Goal: Task Accomplishment & Management: Manage account settings

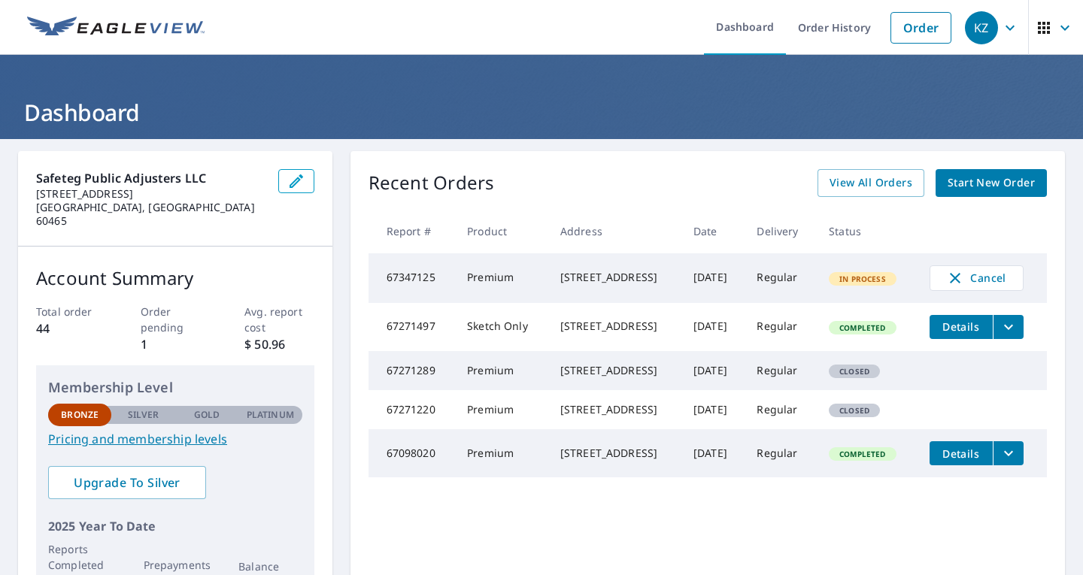
click at [1011, 333] on icon "filesDropdownBtn-67271497" at bounding box center [1008, 327] width 18 height 18
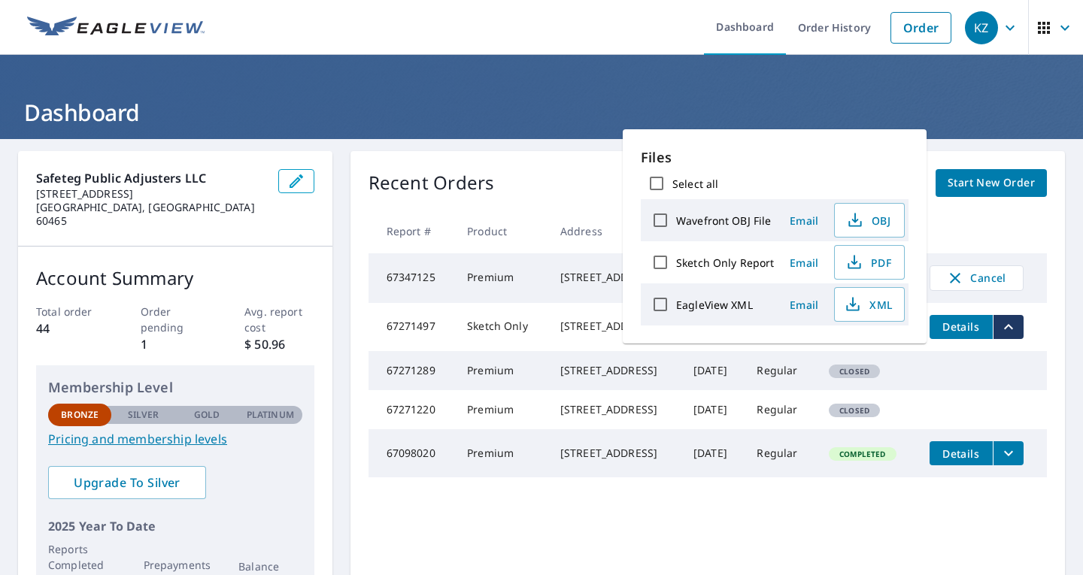
click at [1032, 335] on td "Details" at bounding box center [981, 327] width 129 height 48
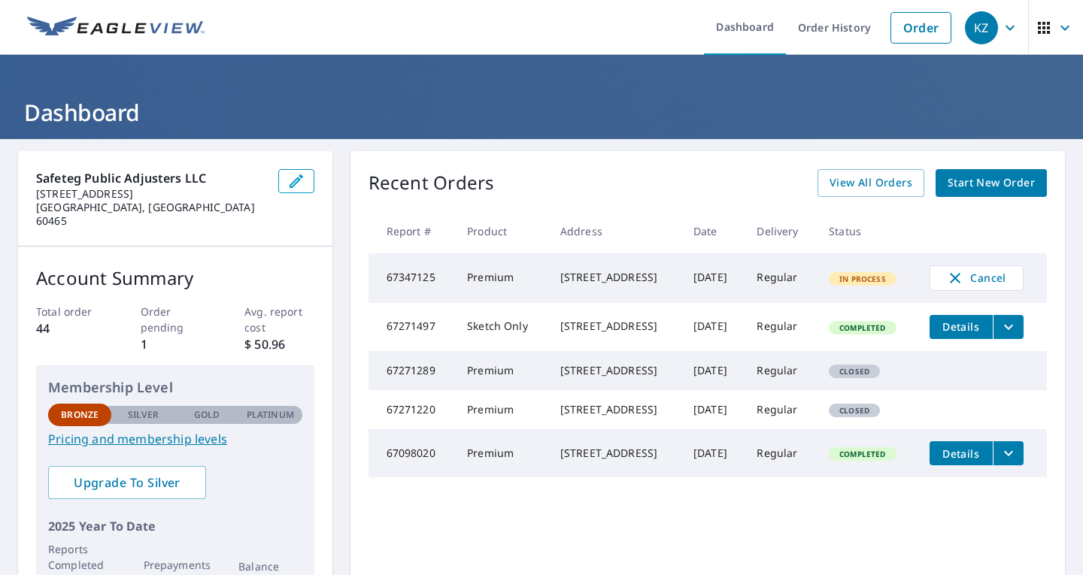
click at [945, 330] on span "Details" at bounding box center [961, 327] width 45 height 14
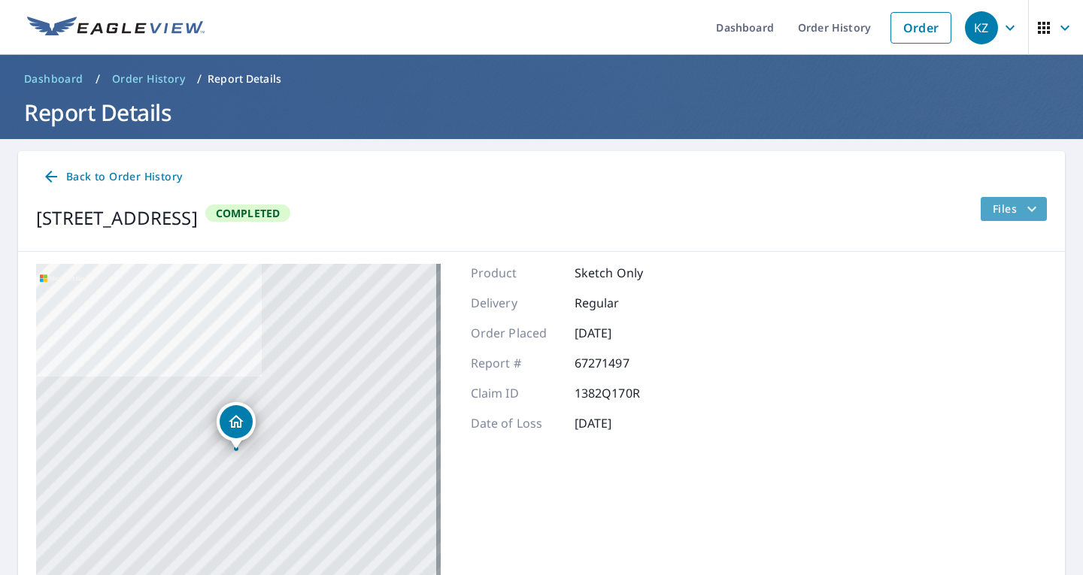
click at [1005, 208] on span "Files" at bounding box center [1017, 209] width 48 height 18
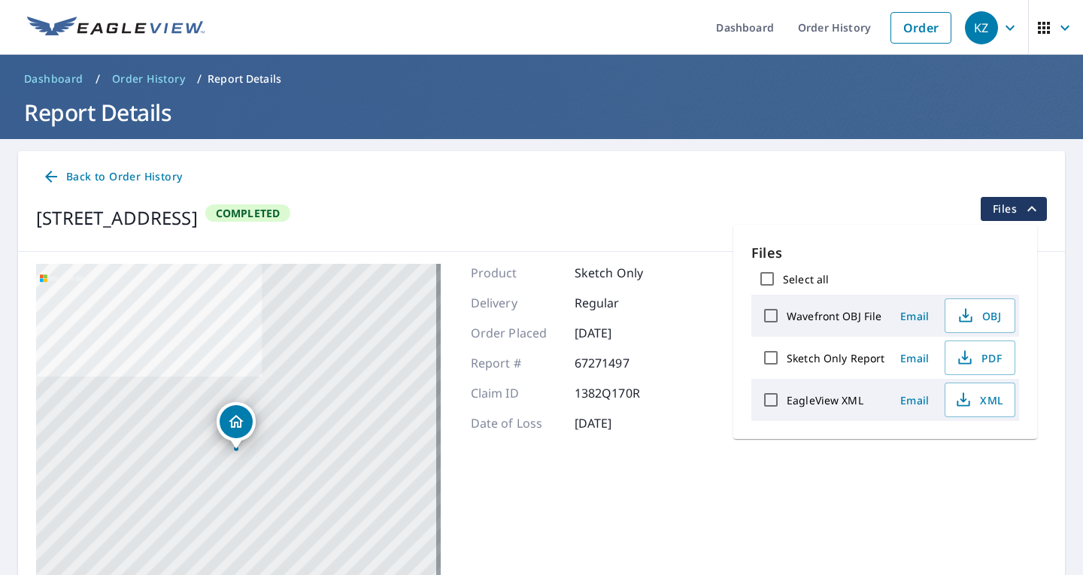
click at [1005, 208] on span "Files" at bounding box center [1017, 209] width 48 height 18
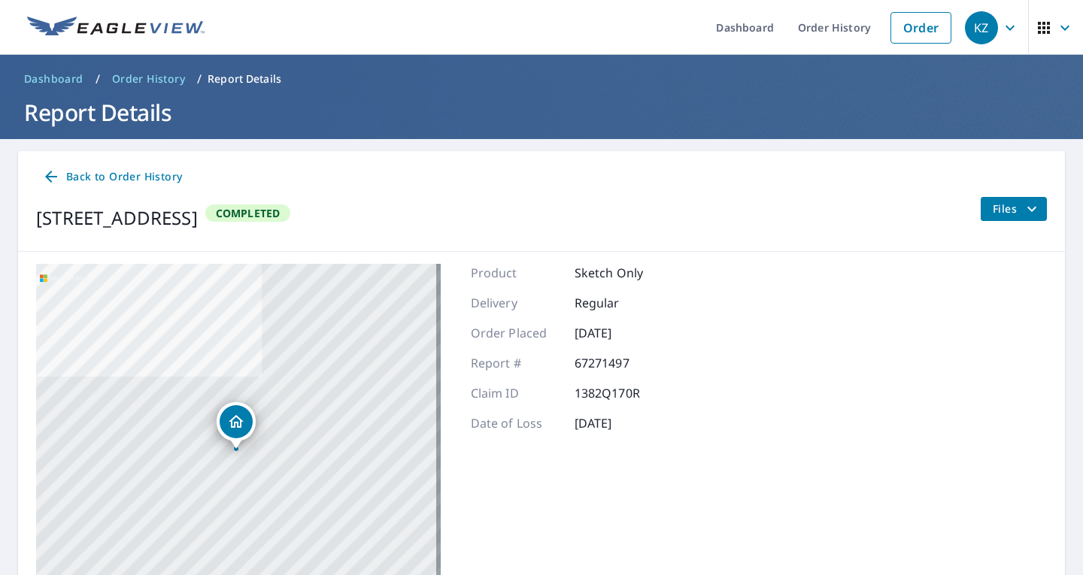
click at [878, 218] on div "[STREET_ADDRESS] Completed Files" at bounding box center [541, 218] width 1011 height 42
click at [116, 172] on span "Back to Order History" at bounding box center [112, 177] width 140 height 19
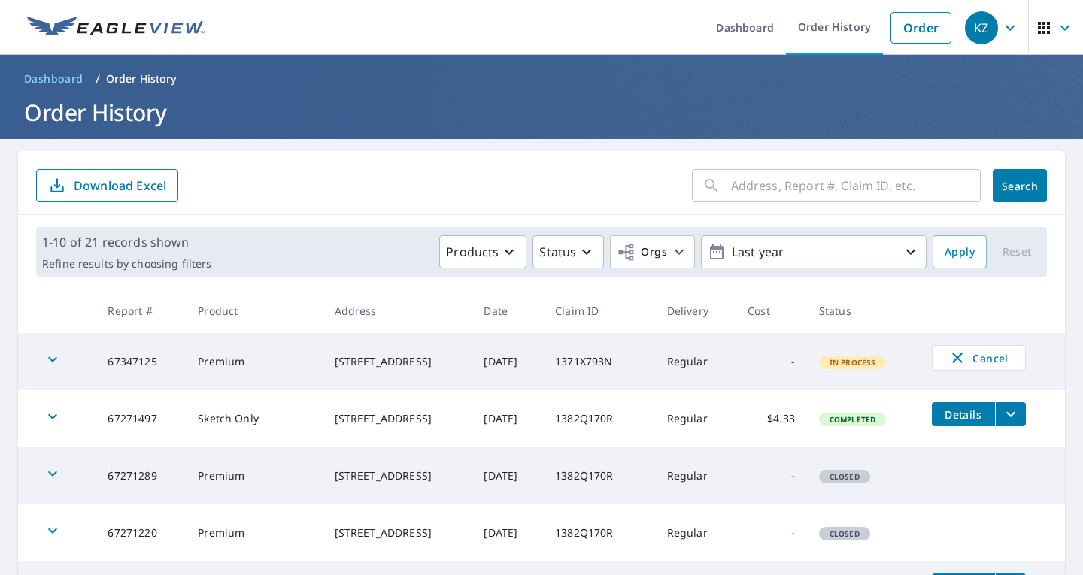
click at [1035, 23] on icon "button" at bounding box center [1044, 28] width 18 height 18
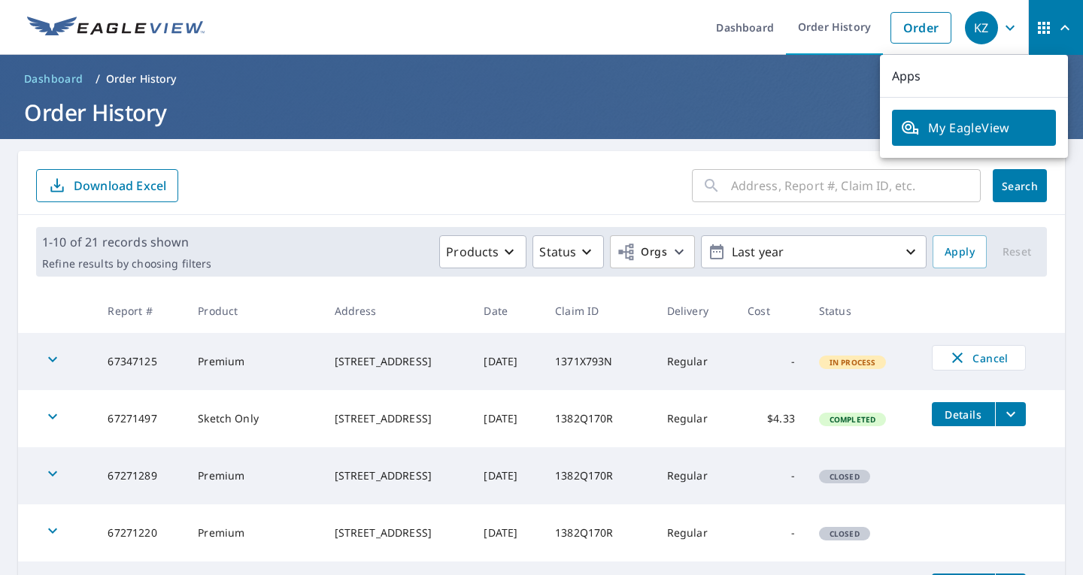
click at [1001, 27] on icon "button" at bounding box center [1010, 28] width 18 height 18
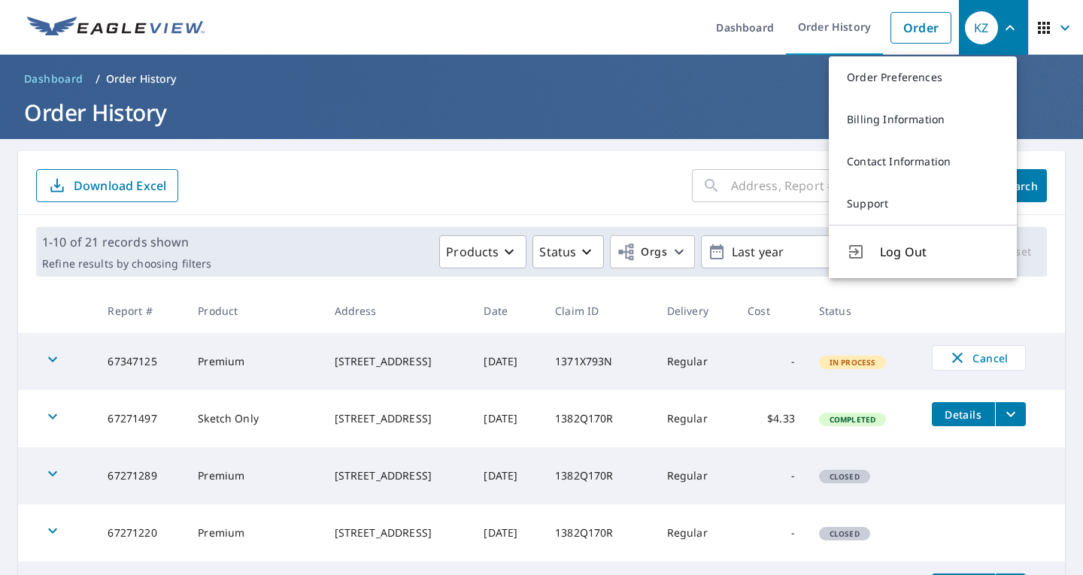
click at [1044, 25] on span "button" at bounding box center [1056, 28] width 42 height 36
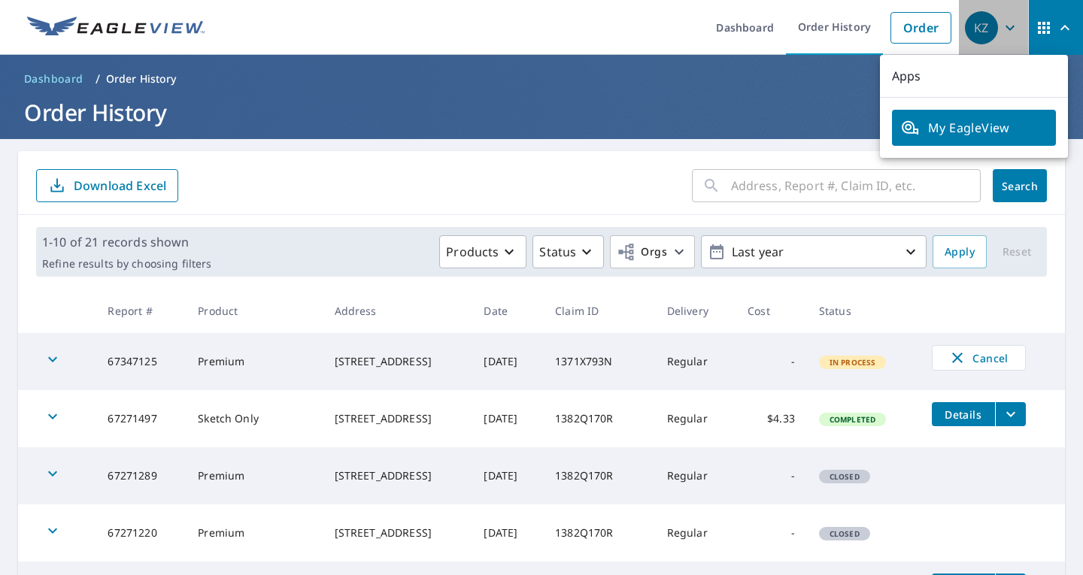
click at [1001, 22] on icon "button" at bounding box center [1010, 28] width 18 height 18
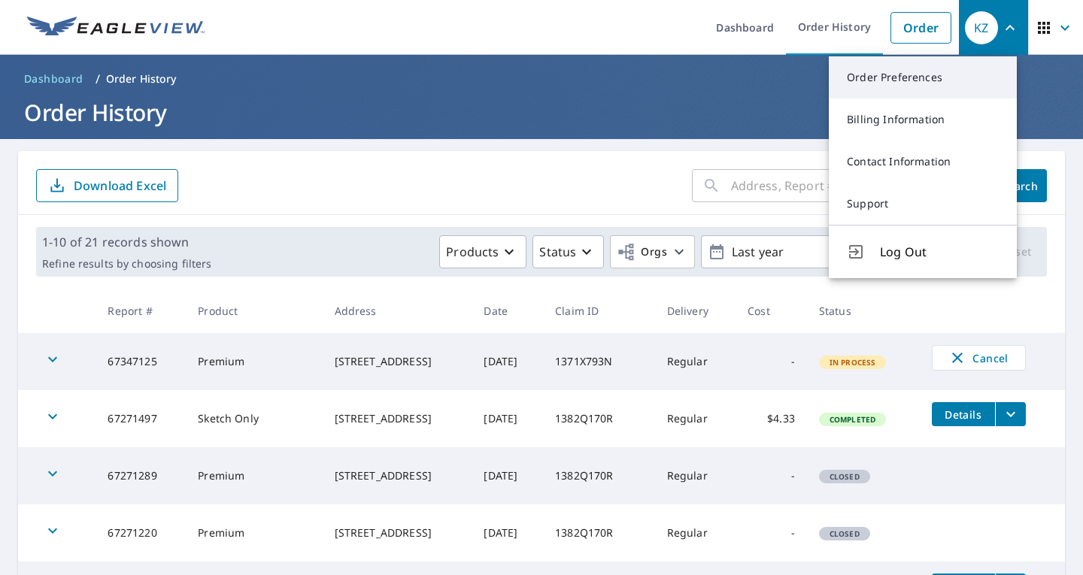
click at [905, 67] on link "Order Preferences" at bounding box center [923, 77] width 188 height 42
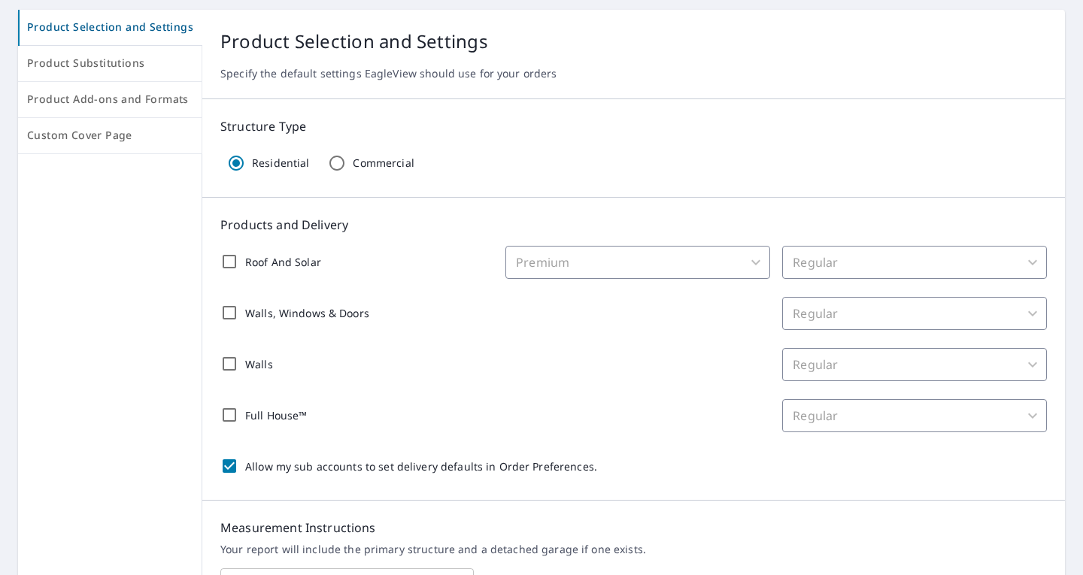
scroll to position [75, 0]
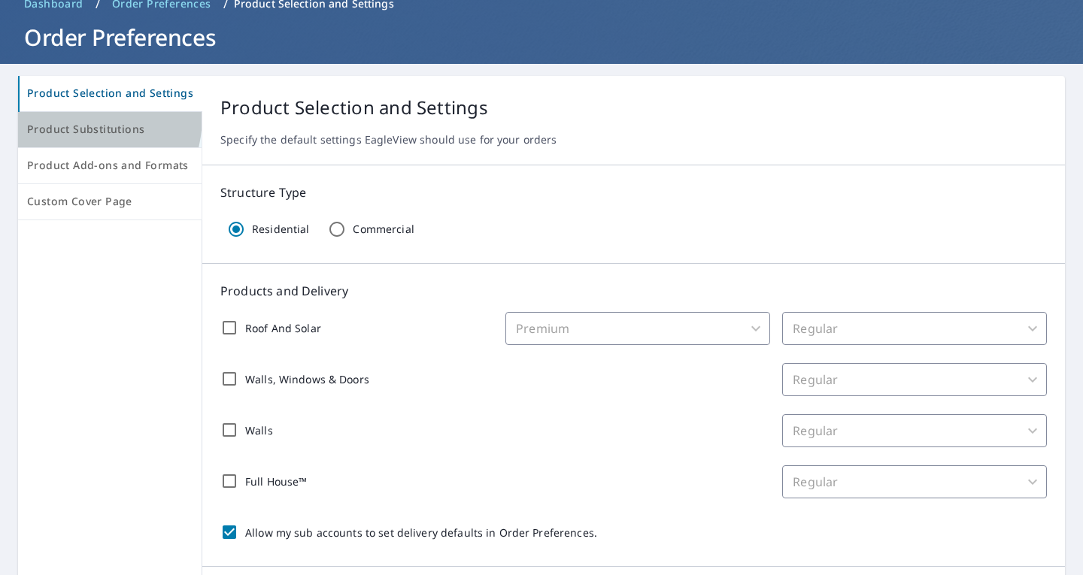
click at [63, 116] on button "Product Substitutions" at bounding box center [110, 130] width 184 height 36
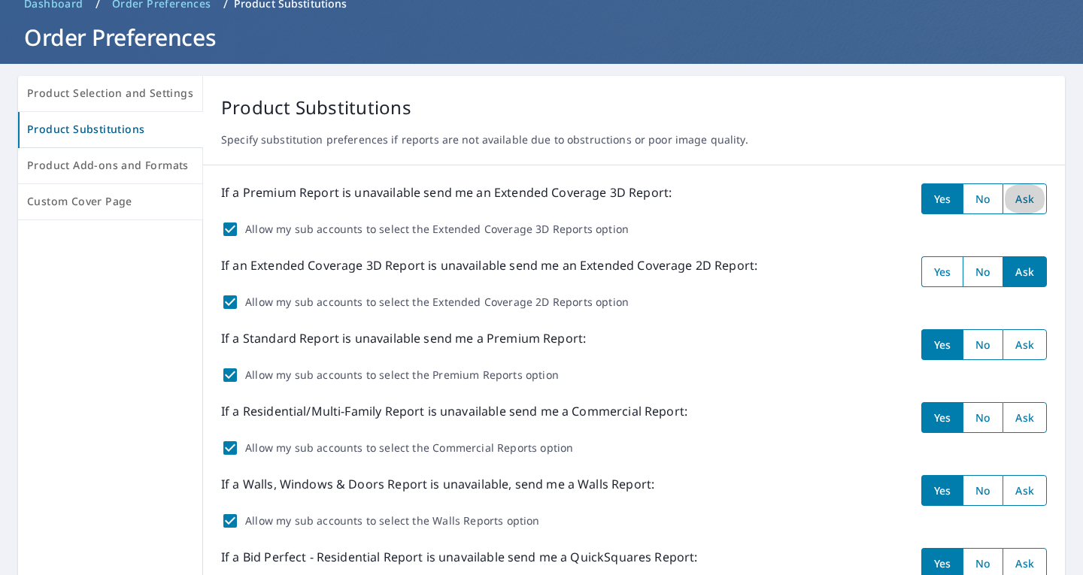
click at [1026, 187] on input "radio" at bounding box center [1024, 198] width 44 height 31
radio input "true"
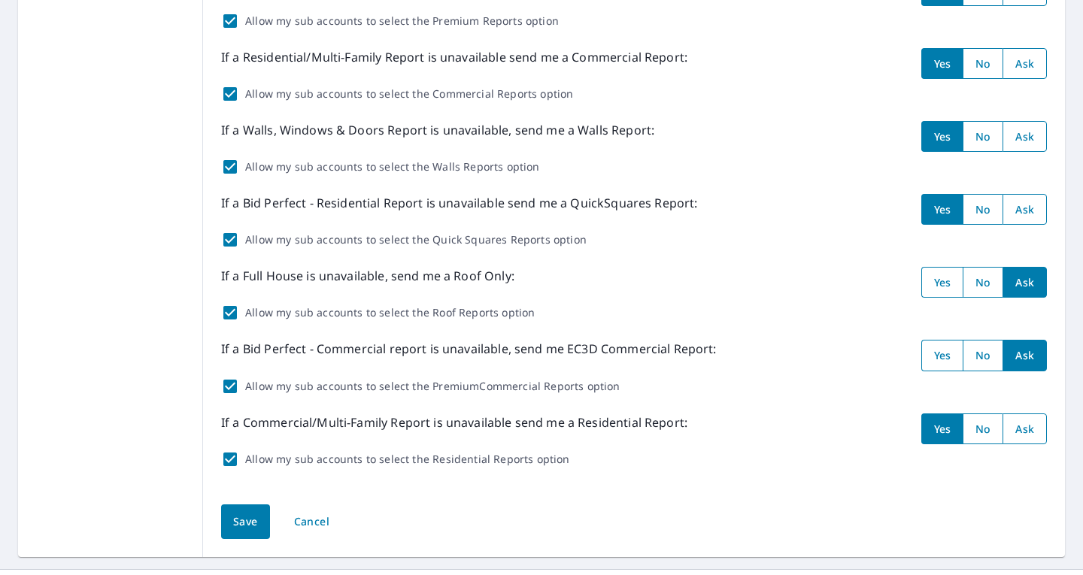
scroll to position [462, 0]
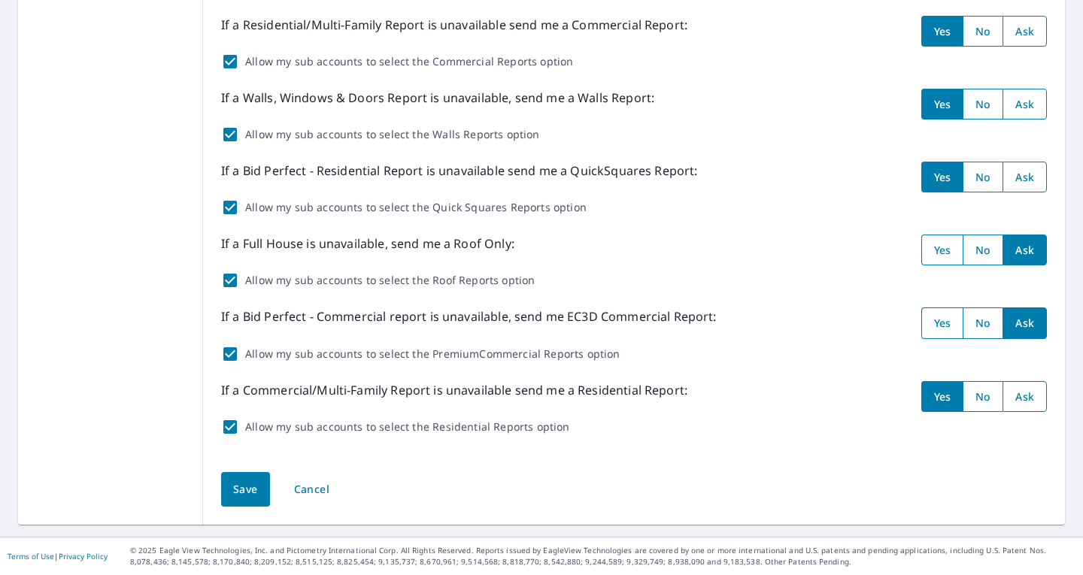
click at [215, 492] on div "Save Cancel" at bounding box center [634, 489] width 862 height 71
click at [229, 493] on button "Save" at bounding box center [245, 489] width 49 height 35
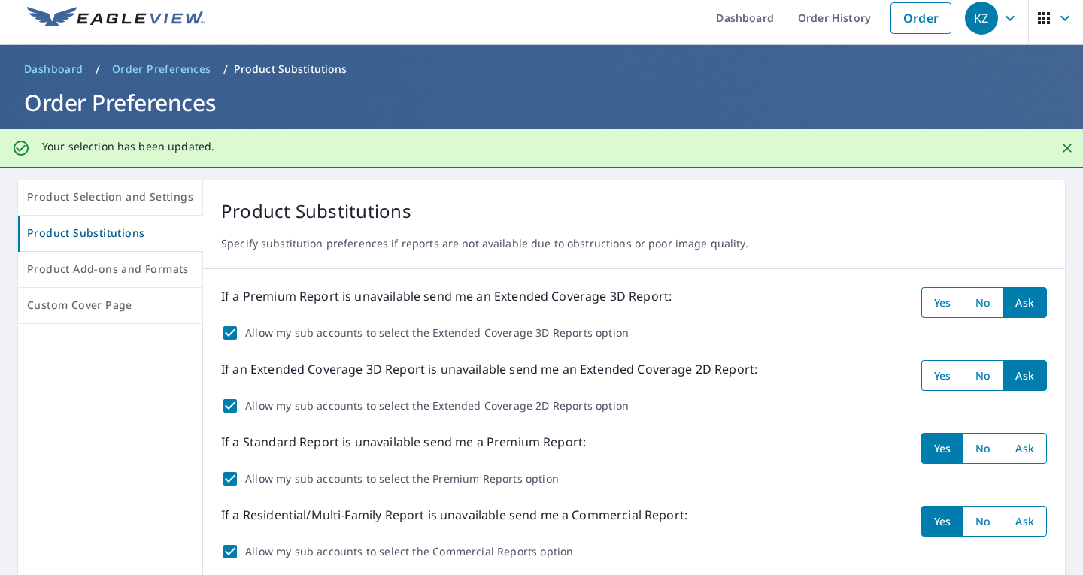
scroll to position [0, 0]
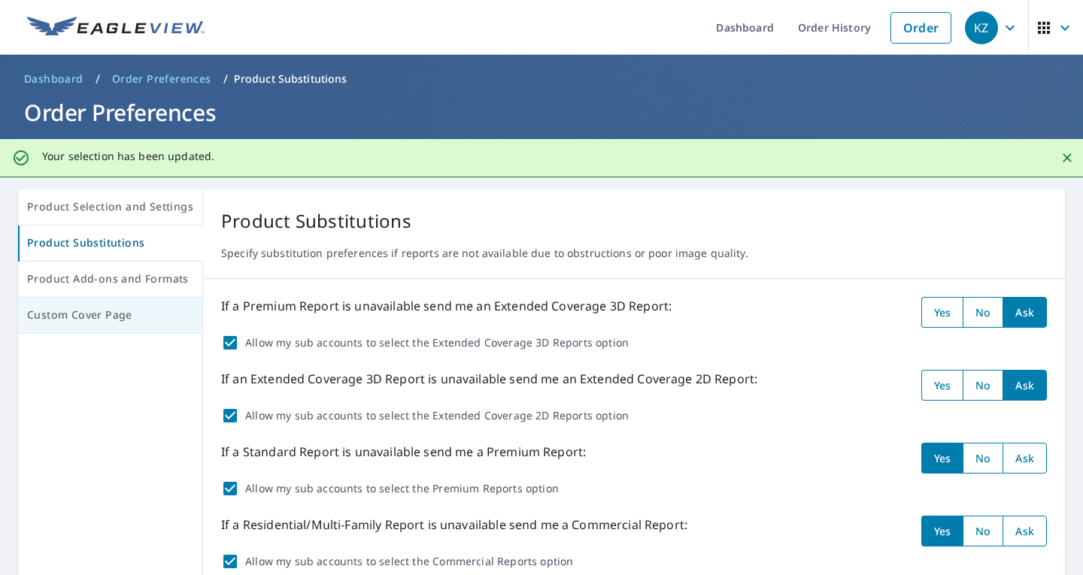
click at [145, 323] on span "Custom Cover Page" at bounding box center [110, 315] width 166 height 19
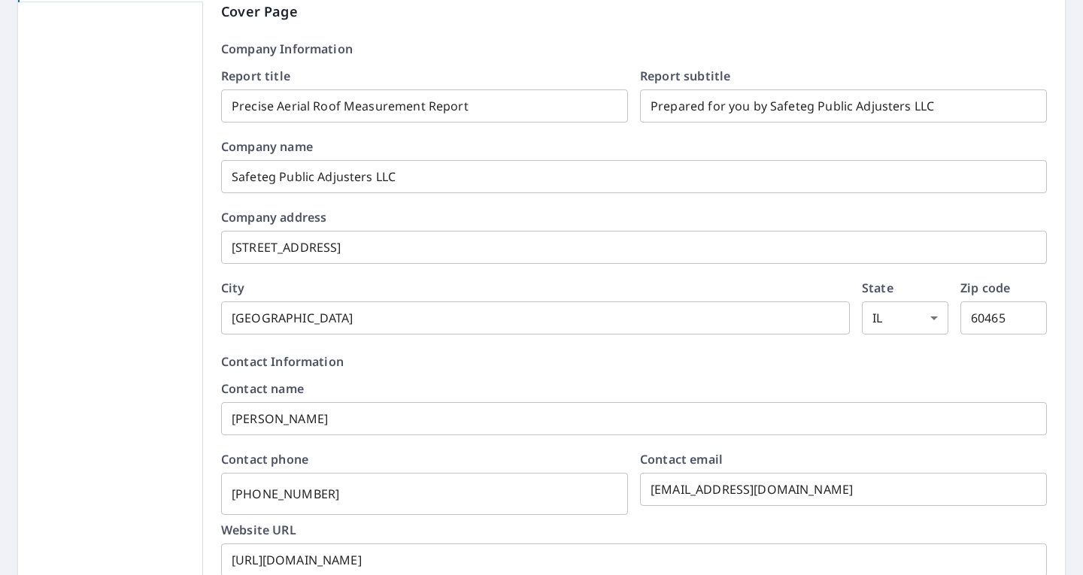
scroll to position [301, 0]
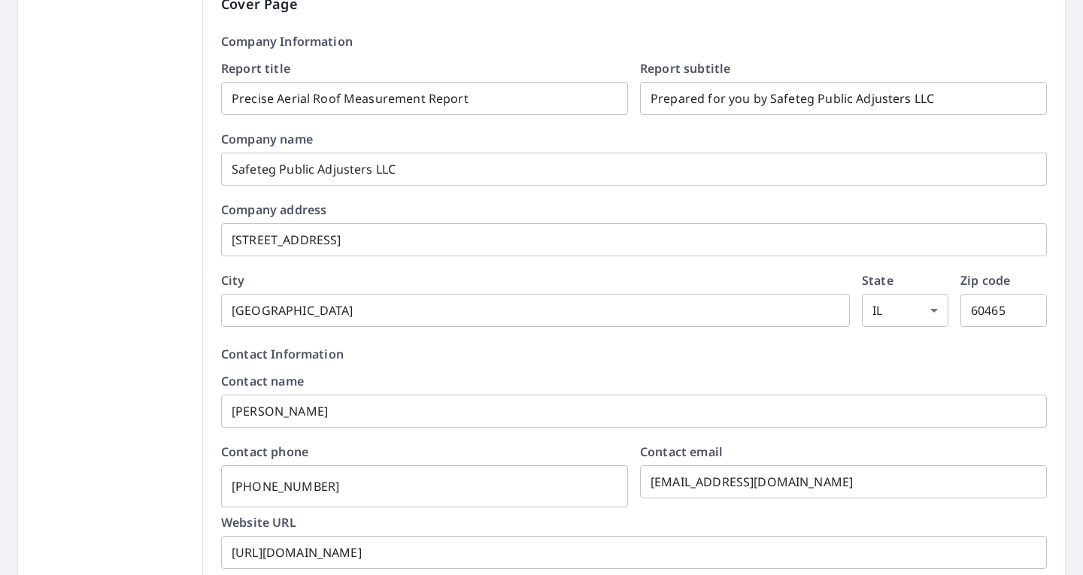
click at [343, 235] on input "[STREET_ADDRESS]" at bounding box center [634, 240] width 826 height 42
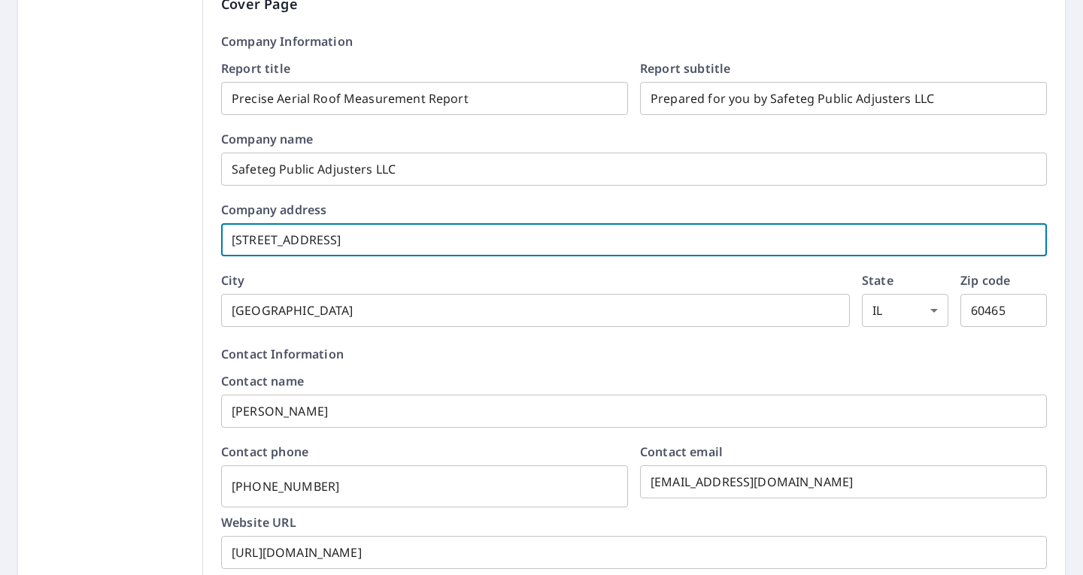
checkbox input "true"
type input "[STREET_ADDRESS]"
checkbox input "true"
type input "[STREET_ADDRESS]"
checkbox input "true"
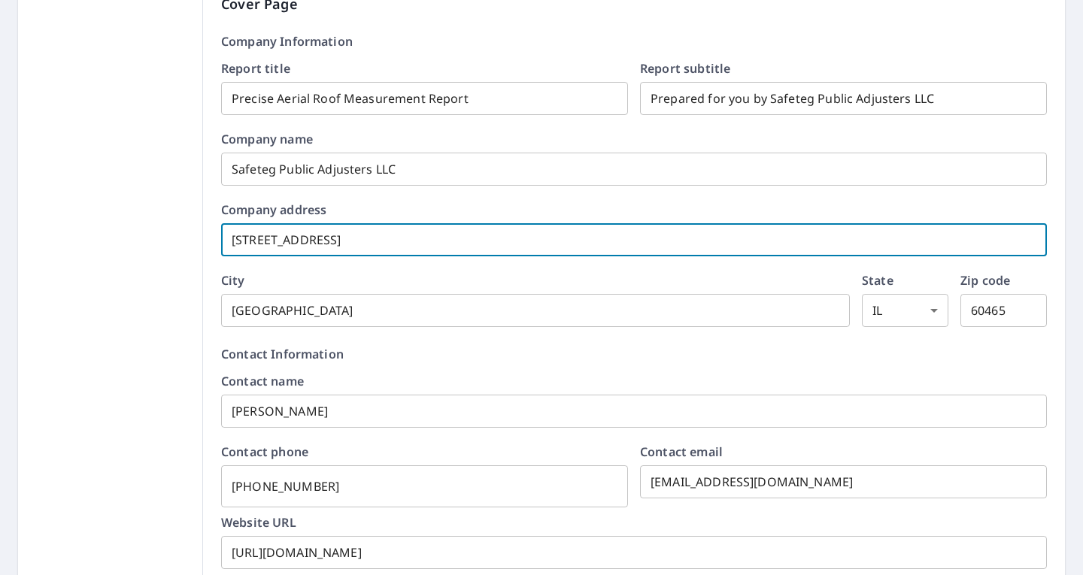
type input "[STREET_ADDRESS]"
checkbox input "true"
type input "[STREET_ADDRESS]"
checkbox input "true"
type input "[STREET_ADDRESS]"
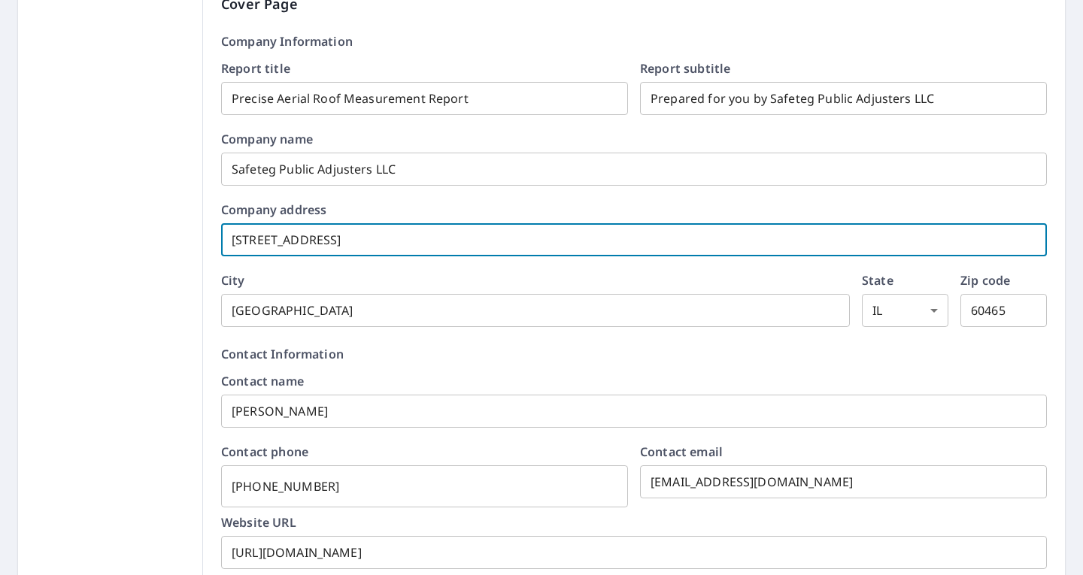
checkbox input "true"
type input "[STREET_ADDRESS]"
checkbox input "true"
type input "[STREET_ADDRESS]"
checkbox input "true"
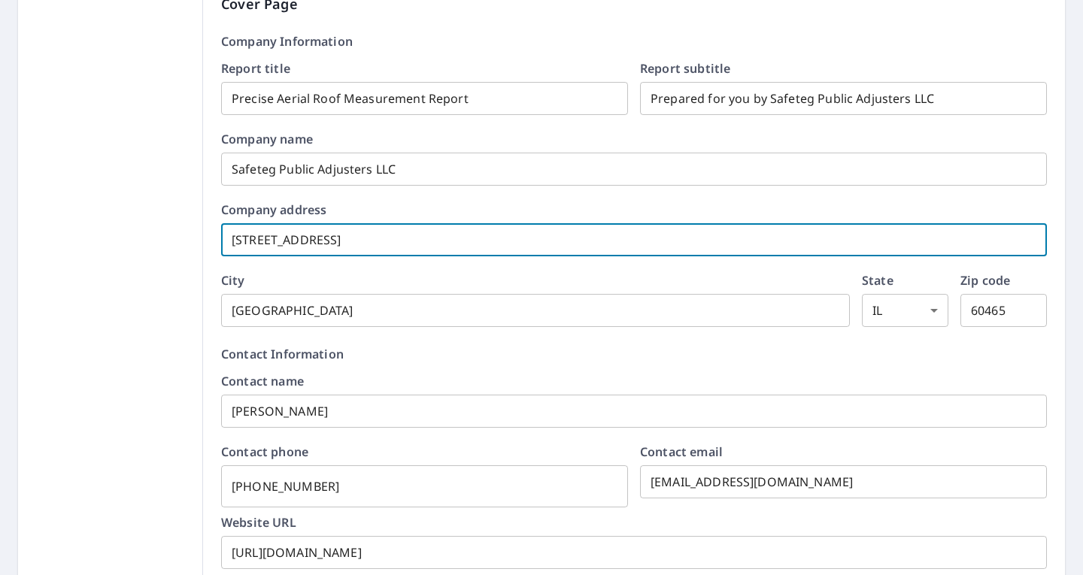
type input "[STREET_ADDRESS]"
checkbox input "true"
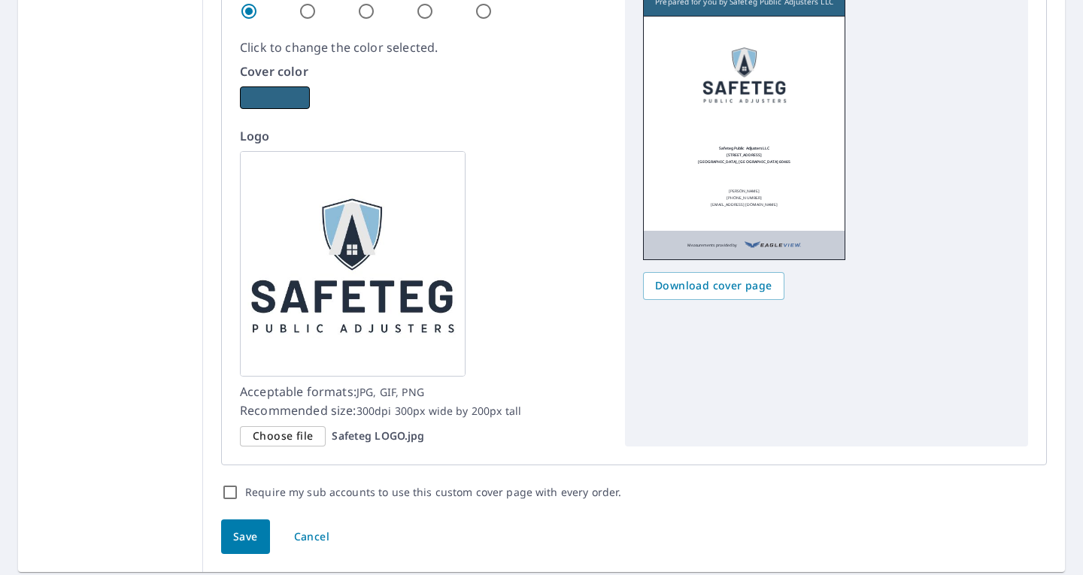
scroll to position [1040, 0]
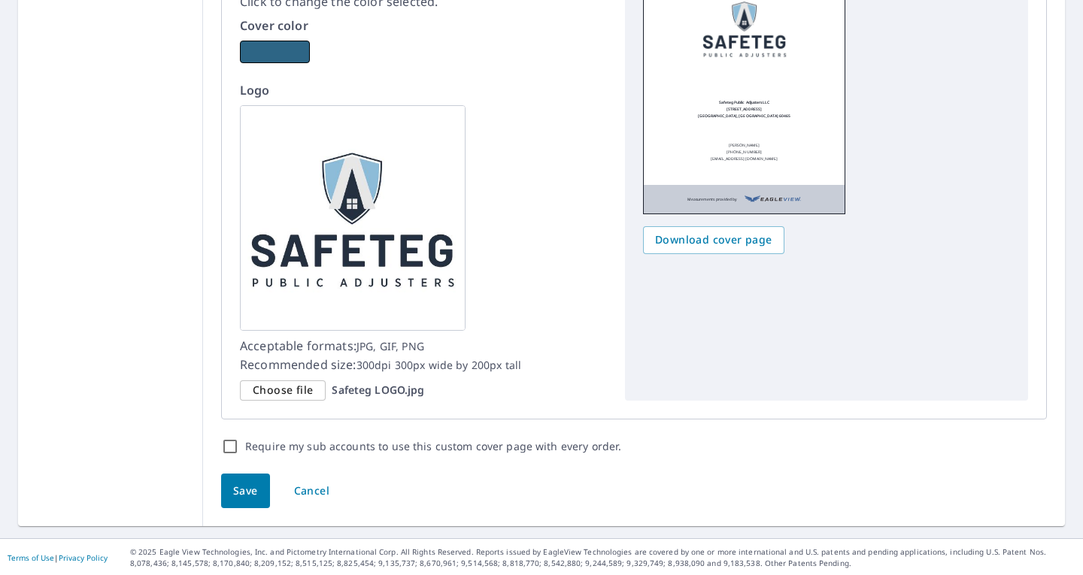
type input "[STREET_ADDRESS]"
click at [255, 489] on button "Save" at bounding box center [245, 491] width 49 height 35
checkbox input "true"
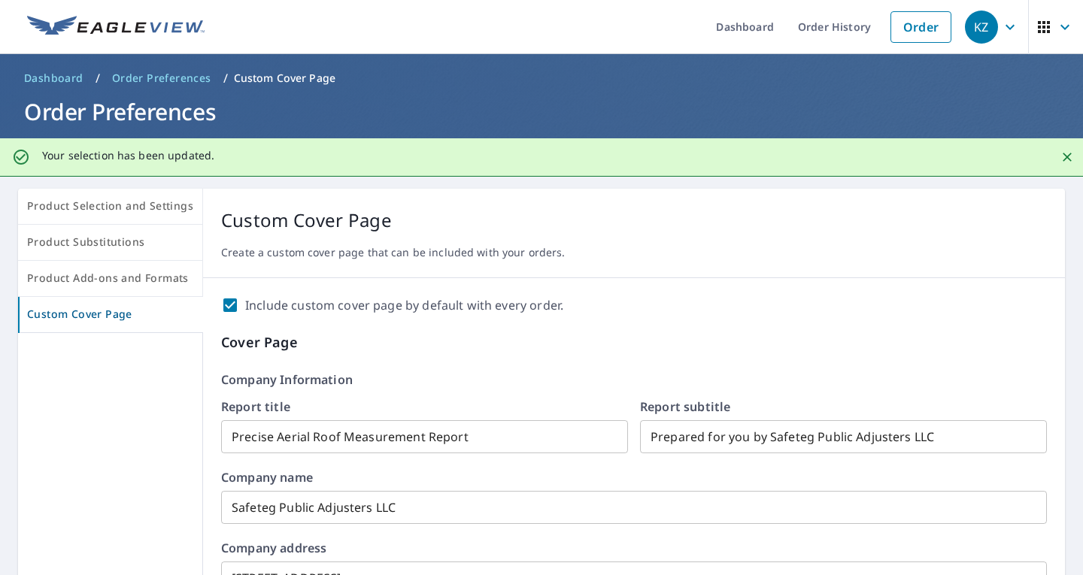
scroll to position [0, 0]
